Goal: Task Accomplishment & Management: Complete application form

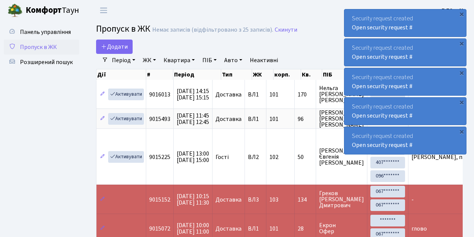
select select "25"
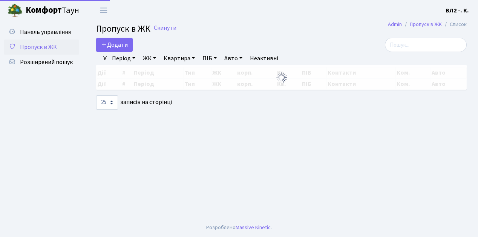
select select "25"
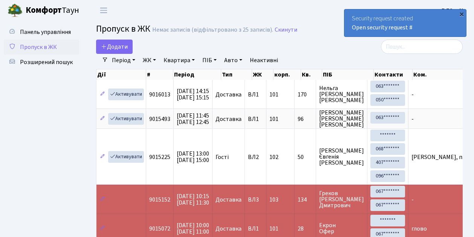
click at [463, 14] on div "×" at bounding box center [462, 14] width 8 height 8
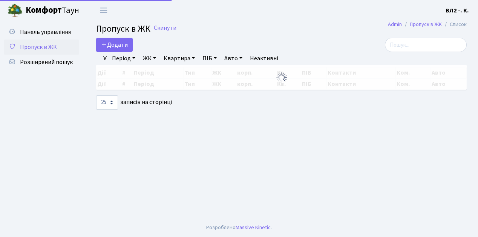
select select "25"
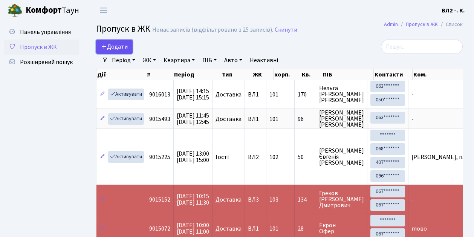
click at [130, 51] on link "Додати" at bounding box center [114, 47] width 37 height 14
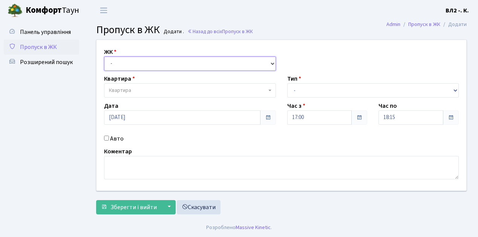
click at [271, 62] on select "- ВЛ1, Ужгородський пров., 4/1 ВЛ2, Голосіївський просп., 76 ВЛ3, пр.Голосіївсь…" at bounding box center [190, 64] width 172 height 14
select select "317"
click at [104, 57] on select "- ВЛ1, Ужгородський пров., 4/1 ВЛ2, Голосіївський просп., 76 ВЛ3, пр.Голосіївсь…" at bounding box center [190, 64] width 172 height 14
select select
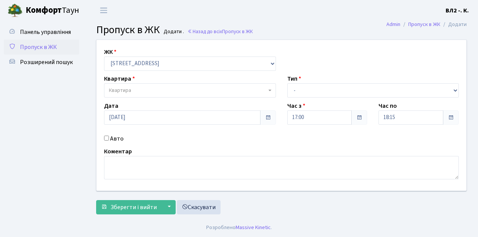
drag, startPoint x: 270, startPoint y: 90, endPoint x: 305, endPoint y: 90, distance: 34.3
click at [270, 90] on b at bounding box center [269, 91] width 3 height 2
type input "163"
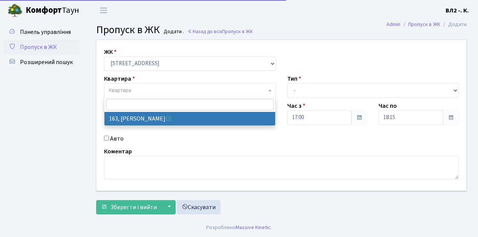
select select "38425"
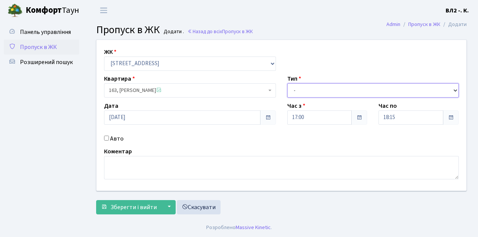
click at [456, 87] on select "- Доставка Таксі Гості Сервіс" at bounding box center [373, 90] width 172 height 14
select select "1"
click at [287, 83] on select "- Доставка Таксі Гості Сервіс" at bounding box center [373, 90] width 172 height 14
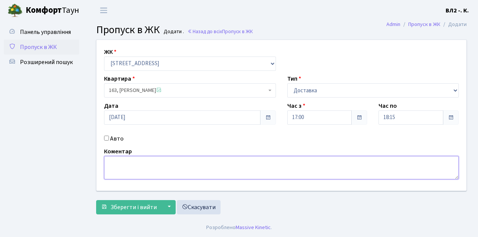
click at [111, 161] on textarea at bounding box center [281, 167] width 355 height 23
type textarea "17-05"
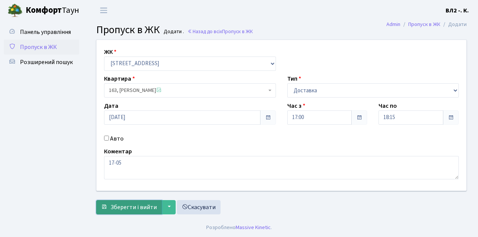
click at [116, 205] on span "Зберегти і вийти" at bounding box center [133, 207] width 46 height 8
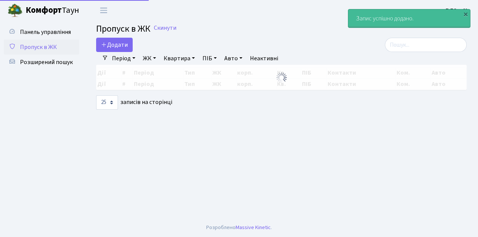
select select "25"
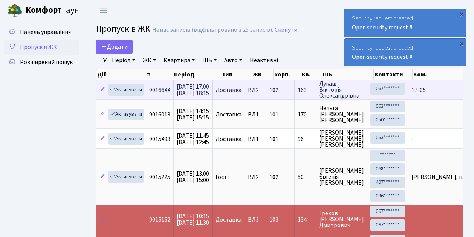
click at [417, 96] on td "17-05" at bounding box center [479, 90] width 140 height 20
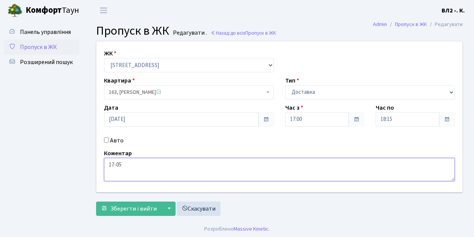
click at [108, 166] on textarea "17-05" at bounding box center [279, 169] width 351 height 23
type textarea "Glovo 17-05"
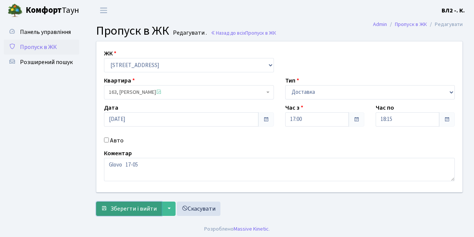
click at [121, 208] on span "Зберегти і вийти" at bounding box center [133, 209] width 46 height 8
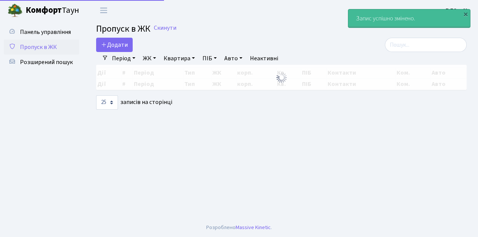
select select "25"
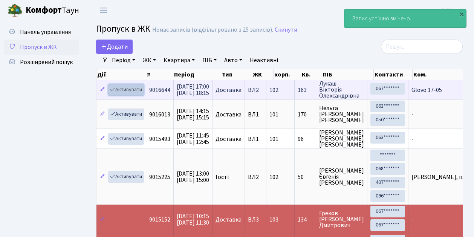
click at [138, 93] on link "Активувати" at bounding box center [126, 90] width 36 height 12
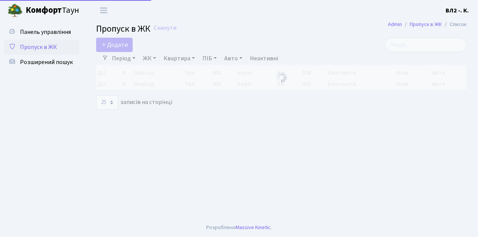
select select "25"
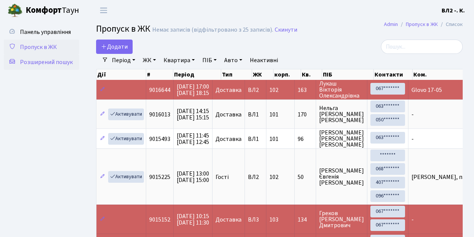
click at [44, 63] on span "Розширений пошук" at bounding box center [46, 62] width 53 height 8
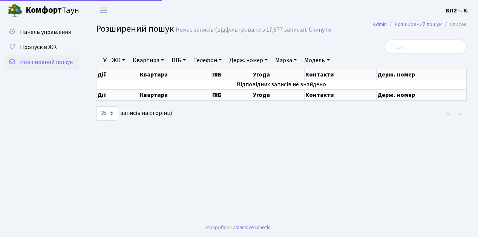
select select "25"
drag, startPoint x: 164, startPoint y: 60, endPoint x: 212, endPoint y: 63, distance: 47.2
click at [164, 60] on link "Квартира" at bounding box center [148, 60] width 37 height 13
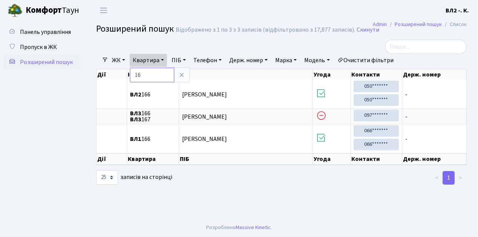
type input "1"
click at [34, 48] on span "Пропуск в ЖК" at bounding box center [38, 47] width 37 height 8
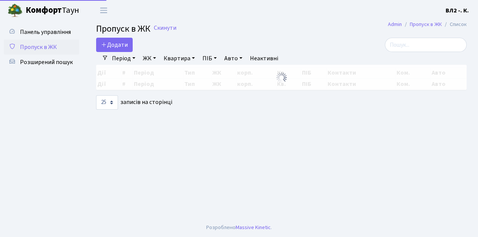
select select "25"
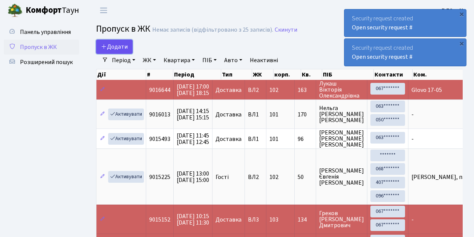
click at [130, 51] on link "Додати" at bounding box center [114, 47] width 37 height 14
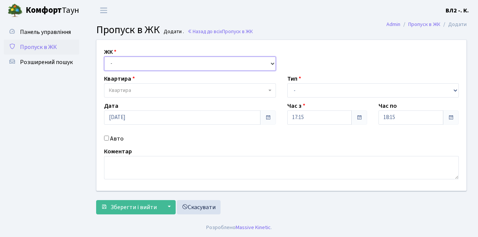
click at [271, 60] on select "- ВЛ1, Ужгородський пров., 4/1 ВЛ2, Голосіївський просп., 76 ВЛ3, пр.Голосіївсь…" at bounding box center [190, 64] width 172 height 14
select select "317"
click at [104, 57] on select "- ВЛ1, Ужгородський пров., 4/1 ВЛ2, Голосіївський просп., 76 ВЛ3, пр.Голосіївсь…" at bounding box center [190, 64] width 172 height 14
select select
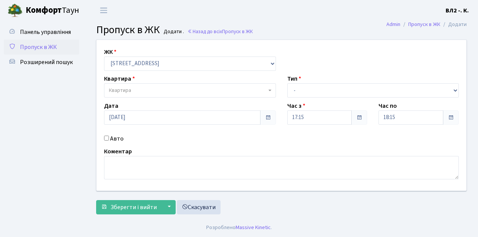
drag, startPoint x: 268, startPoint y: 92, endPoint x: 288, endPoint y: 94, distance: 20.9
click at [267, 92] on span "Квартира" at bounding box center [190, 90] width 172 height 14
type input "16"
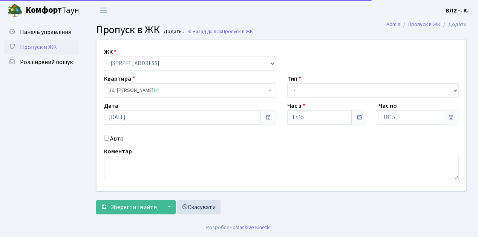
select select "37987"
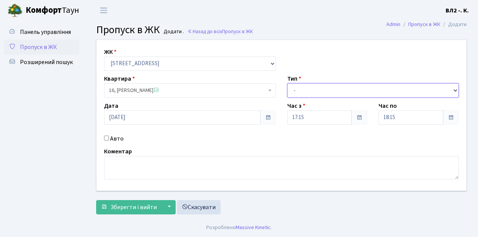
click at [455, 87] on select "- Доставка Таксі Гості Сервіс" at bounding box center [373, 90] width 172 height 14
select select "1"
click at [287, 83] on select "- Доставка Таксі Гості Сервіс" at bounding box center [373, 90] width 172 height 14
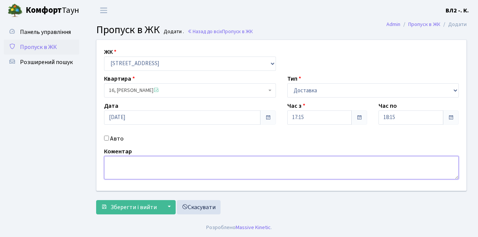
click at [144, 158] on textarea at bounding box center [281, 167] width 355 height 23
type textarea "Loko 17-19"
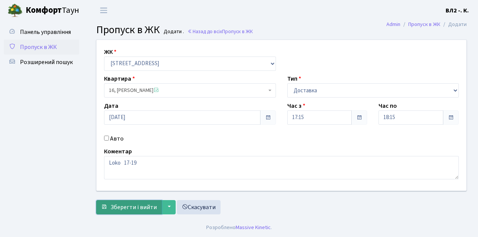
click at [118, 208] on span "Зберегти і вийти" at bounding box center [133, 207] width 46 height 8
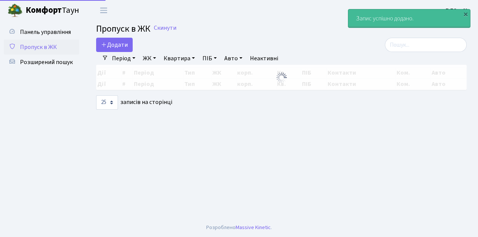
select select "25"
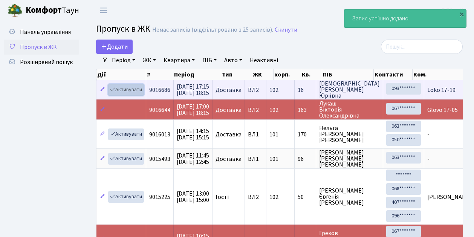
click at [132, 93] on link "Активувати" at bounding box center [126, 90] width 36 height 12
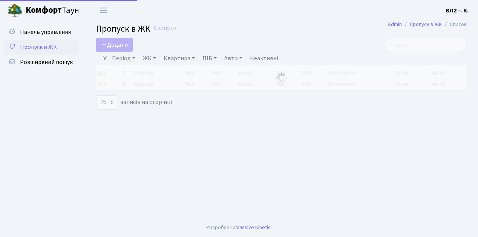
select select "25"
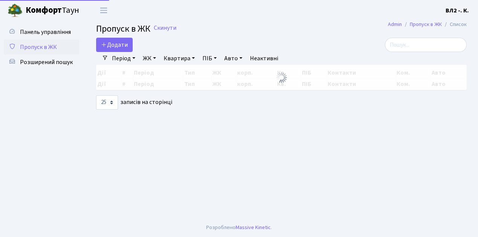
select select "25"
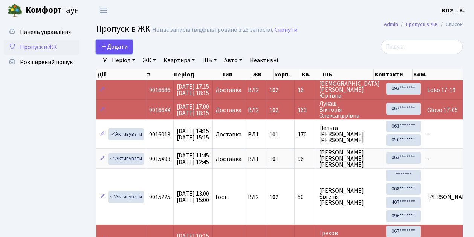
click at [130, 52] on link "Додати" at bounding box center [114, 47] width 37 height 14
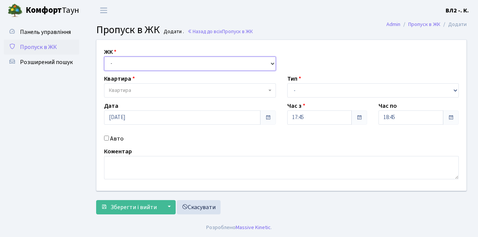
click at [271, 64] on select "- [STREET_ADDRESS][PERSON_NAME]" at bounding box center [190, 64] width 172 height 14
select select "317"
click at [104, 57] on select "- [STREET_ADDRESS][PERSON_NAME]" at bounding box center [190, 64] width 172 height 14
select select
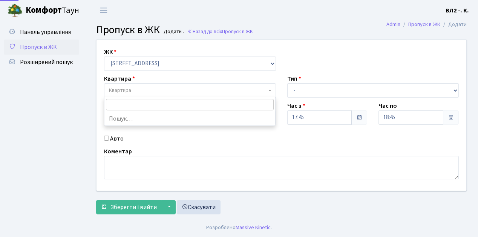
click at [269, 90] on b at bounding box center [269, 91] width 3 height 2
type input "122"
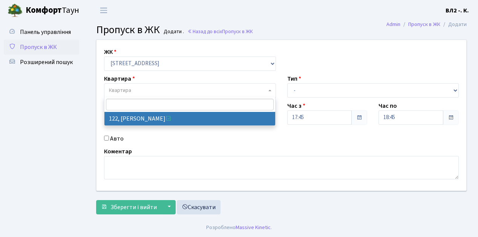
select select "38302"
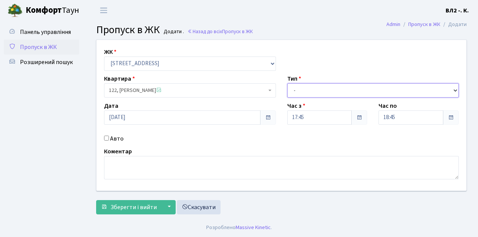
drag, startPoint x: 455, startPoint y: 90, endPoint x: 412, endPoint y: 78, distance: 45.1
click at [455, 90] on select "- Доставка Таксі Гості Сервіс" at bounding box center [373, 90] width 172 height 14
select select "1"
click at [287, 83] on select "- Доставка Таксі Гості Сервіс" at bounding box center [373, 90] width 172 height 14
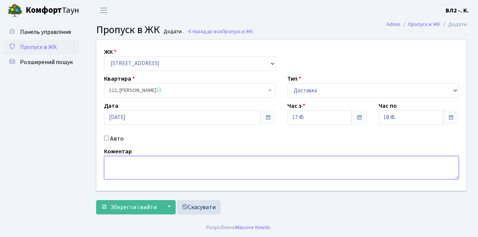
drag, startPoint x: 116, startPoint y: 161, endPoint x: 139, endPoint y: 158, distance: 23.1
click at [115, 161] on textarea at bounding box center [281, 167] width 355 height 23
type textarea "17-50"
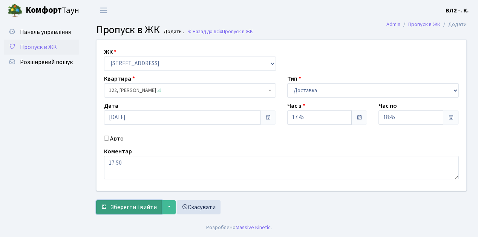
click at [119, 210] on span "Зберегти і вийти" at bounding box center [133, 207] width 46 height 8
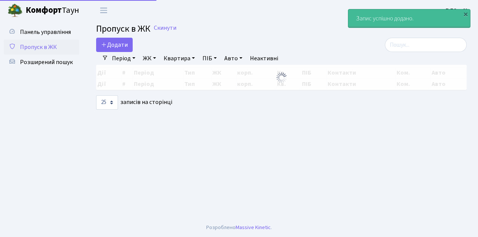
select select "25"
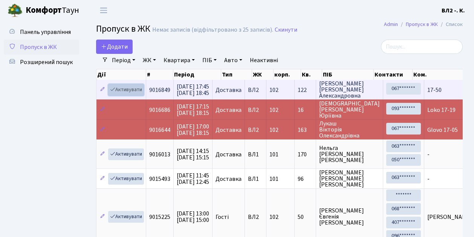
click at [140, 93] on link "Активувати" at bounding box center [126, 90] width 36 height 12
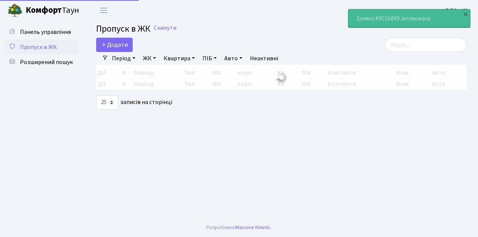
select select "25"
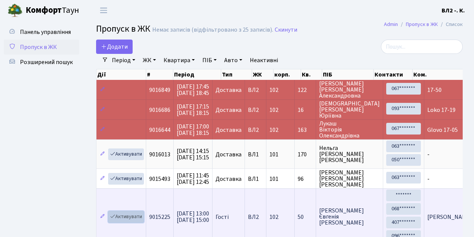
click at [142, 219] on link "Активувати" at bounding box center [126, 217] width 36 height 12
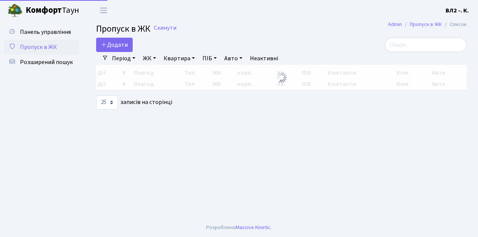
select select "25"
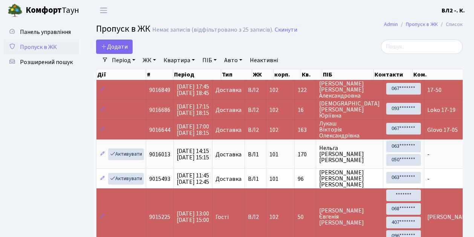
click at [156, 200] on td "9015225" at bounding box center [160, 217] width 28 height 56
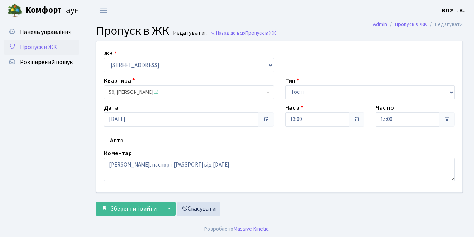
click at [47, 48] on span "Пропуск в ЖК" at bounding box center [38, 47] width 37 height 8
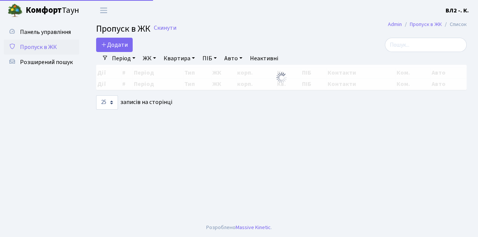
select select "25"
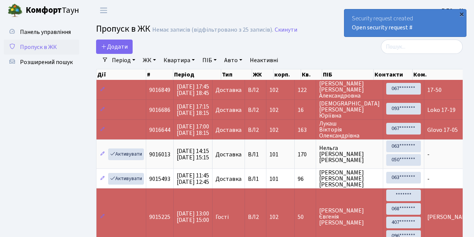
click at [461, 14] on div "×" at bounding box center [462, 14] width 8 height 8
